Goal: Information Seeking & Learning: Learn about a topic

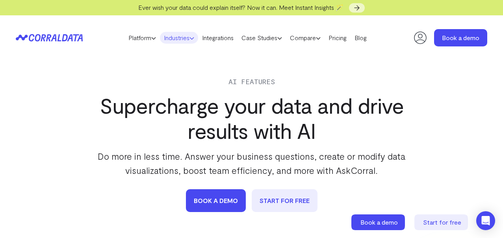
click at [180, 40] on link "Industries" at bounding box center [179, 38] width 38 height 12
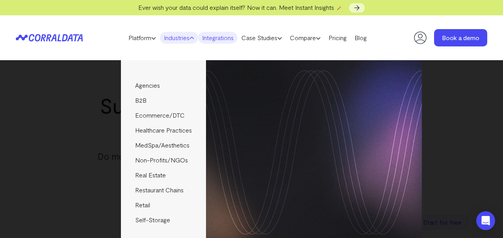
click at [217, 43] on link "Integrations" at bounding box center [217, 38] width 39 height 12
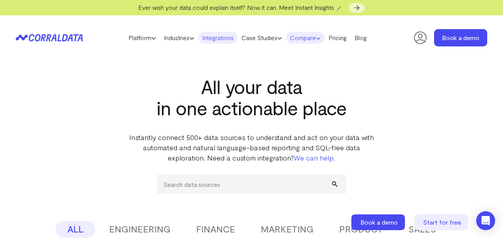
click at [299, 43] on link "Compare" at bounding box center [305, 38] width 39 height 12
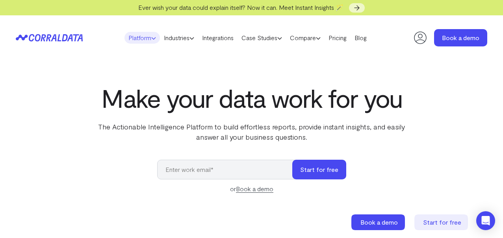
click at [139, 41] on link "Platform" at bounding box center [141, 38] width 35 height 12
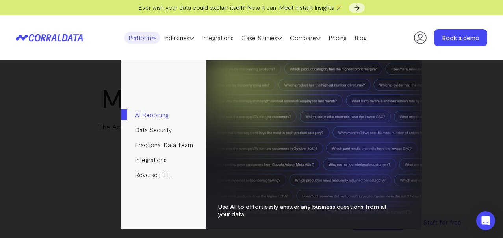
click at [152, 116] on link "AI Reporting" at bounding box center [163, 115] width 85 height 15
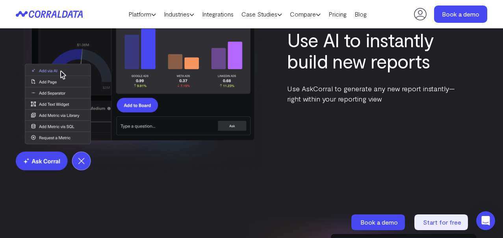
scroll to position [1238, 0]
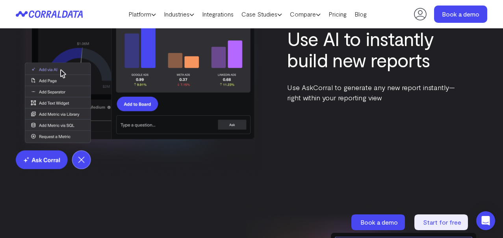
click at [86, 160] on img at bounding box center [140, 66] width 248 height 222
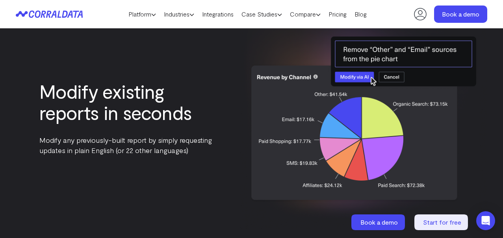
scroll to position [1435, 0]
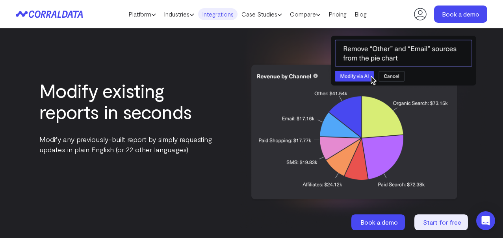
click at [219, 13] on link "Integrations" at bounding box center [217, 14] width 39 height 12
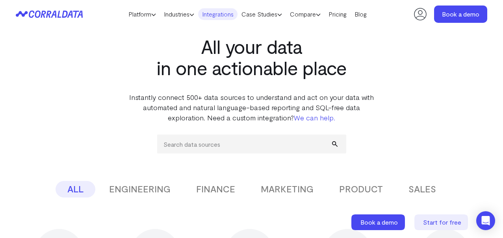
scroll to position [28, 0]
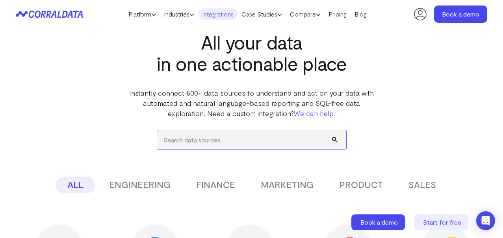
click at [217, 139] on input "search" at bounding box center [251, 139] width 189 height 19
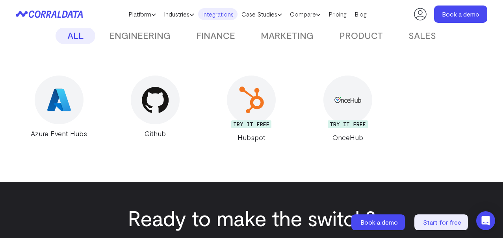
scroll to position [178, 0]
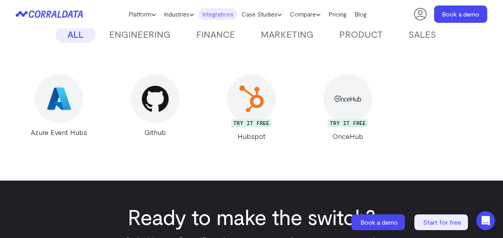
type input "hub"
click at [256, 98] on img at bounding box center [251, 98] width 27 height 27
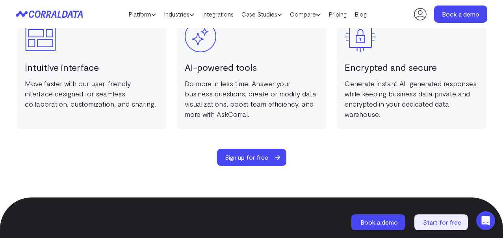
scroll to position [1226, 0]
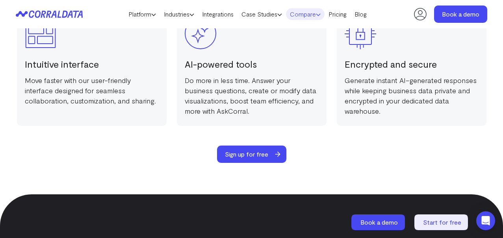
click at [303, 12] on link "Compare" at bounding box center [305, 14] width 39 height 12
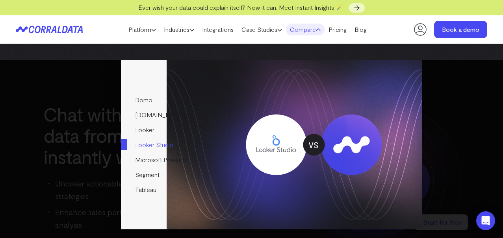
scroll to position [1209, 0]
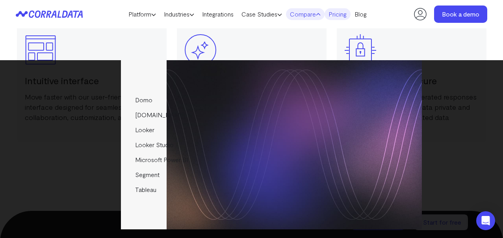
click at [343, 14] on link "Pricing" at bounding box center [337, 14] width 26 height 12
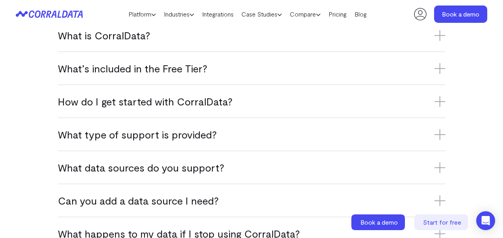
scroll to position [547, 0]
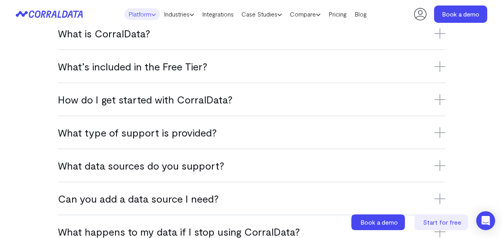
click at [143, 15] on link "Platform" at bounding box center [141, 14] width 35 height 12
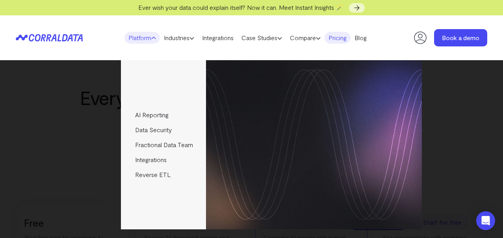
click at [347, 40] on link "Pricing" at bounding box center [337, 38] width 26 height 12
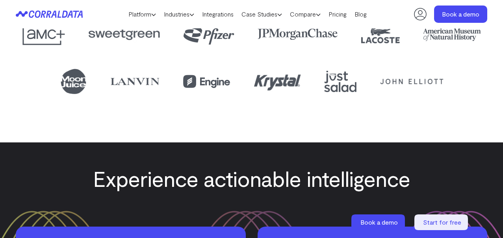
scroll to position [1295, 0]
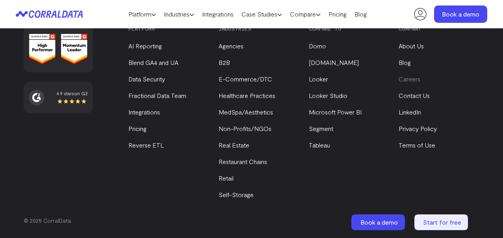
click at [411, 82] on link "Careers" at bounding box center [410, 78] width 22 height 7
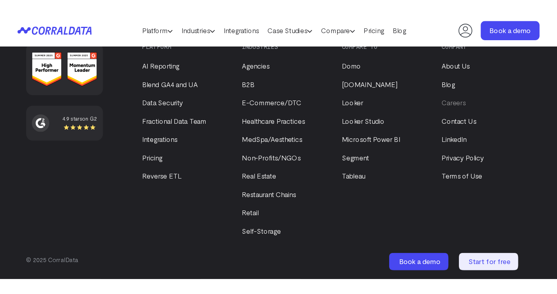
scroll to position [1250, 0]
